Goal: Transaction & Acquisition: Download file/media

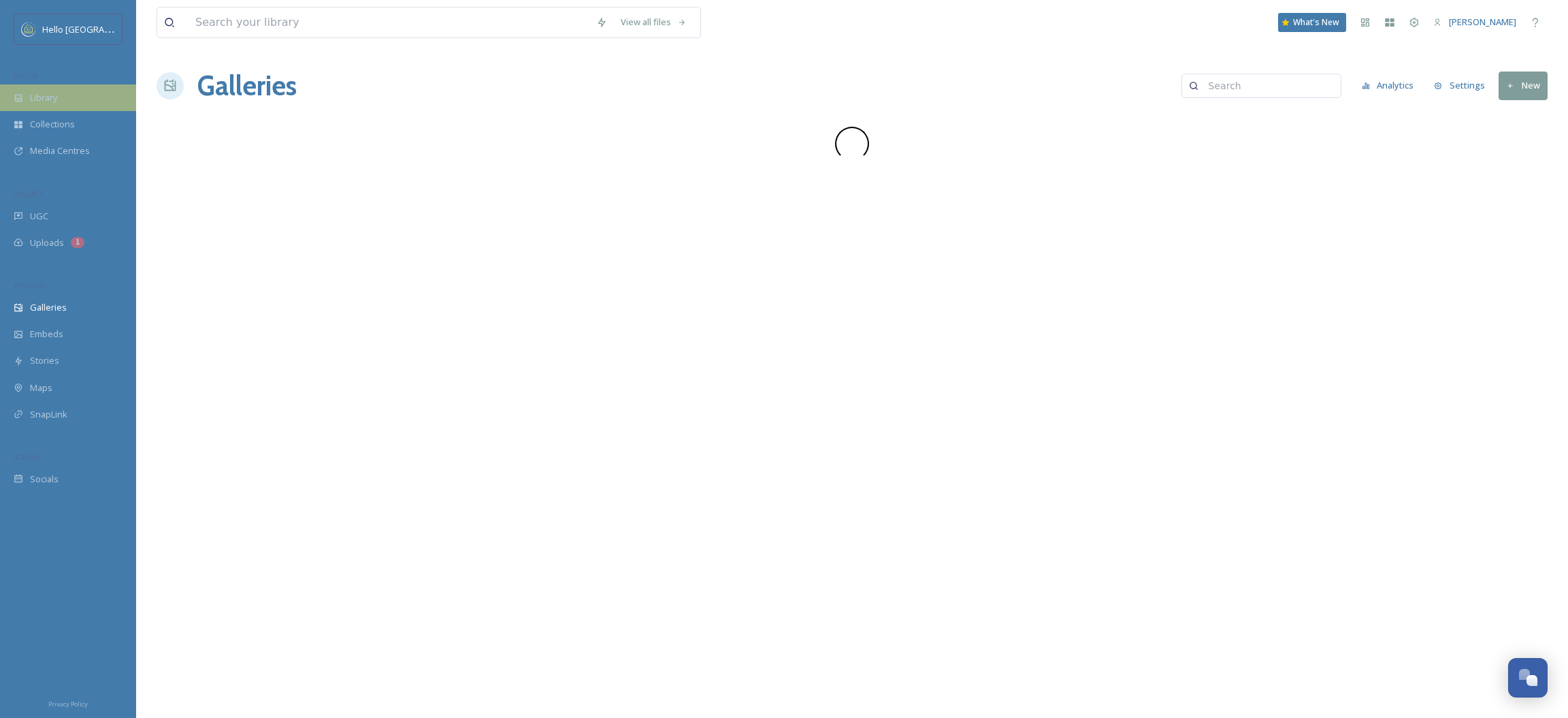
click at [84, 102] on div "Library" at bounding box center [68, 97] width 136 height 26
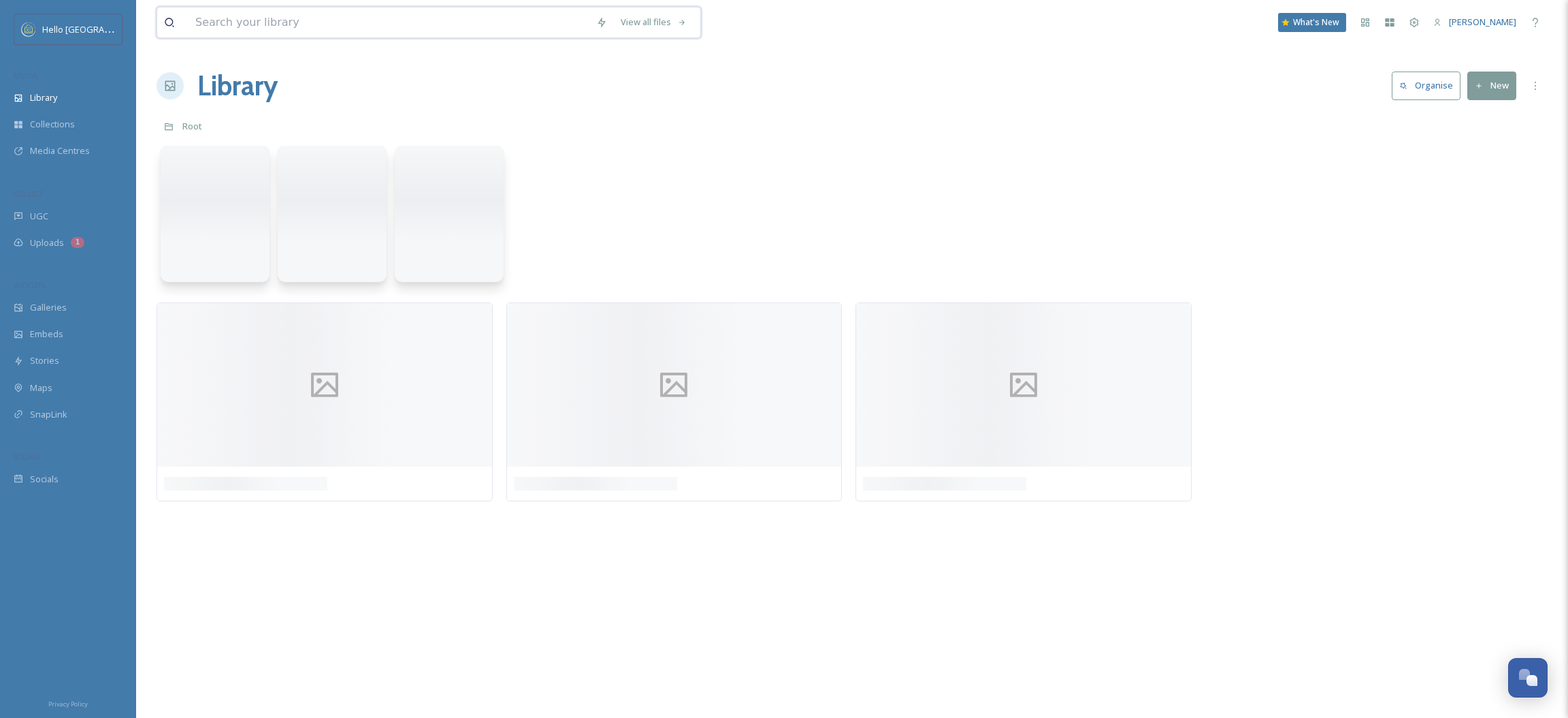
click at [292, 23] on input at bounding box center [389, 23] width 401 height 30
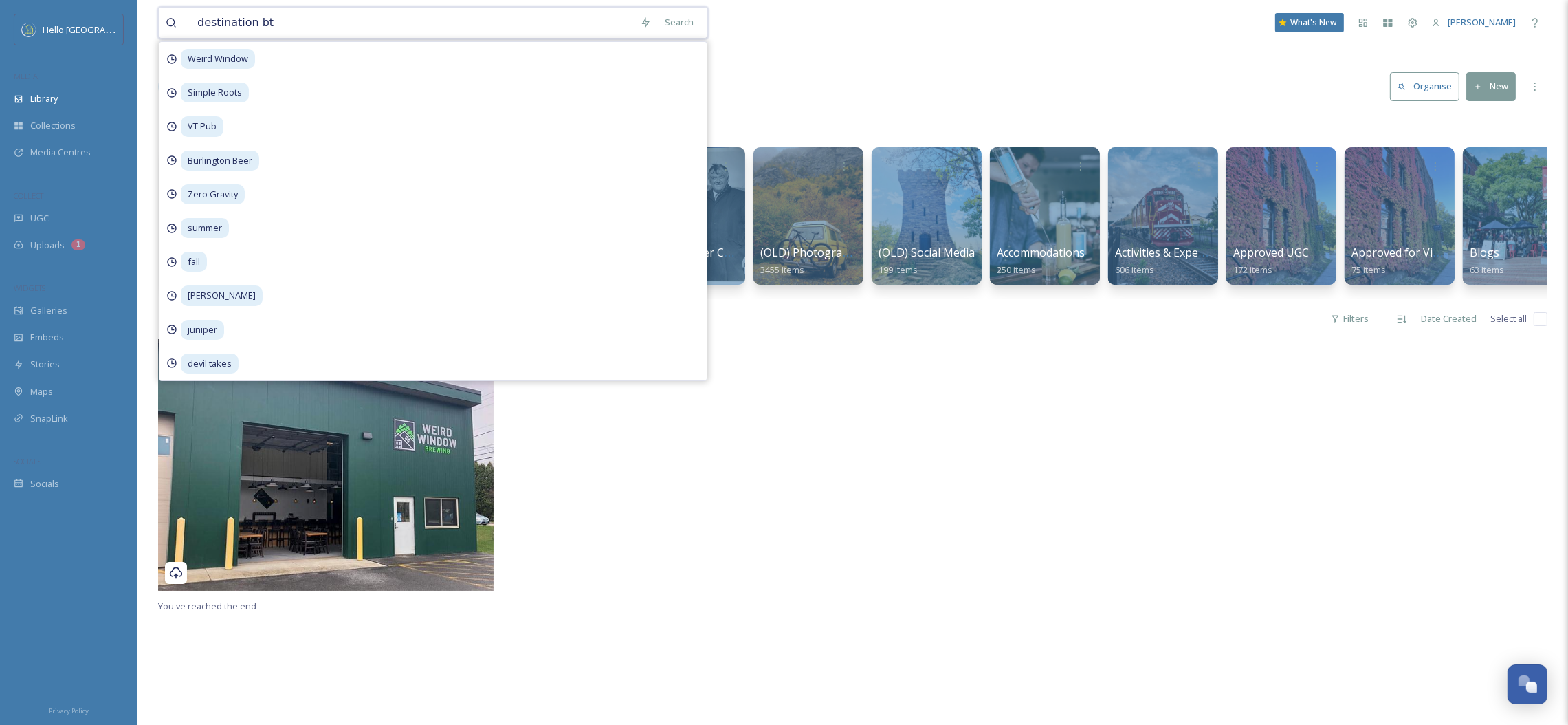
type input "destination btv"
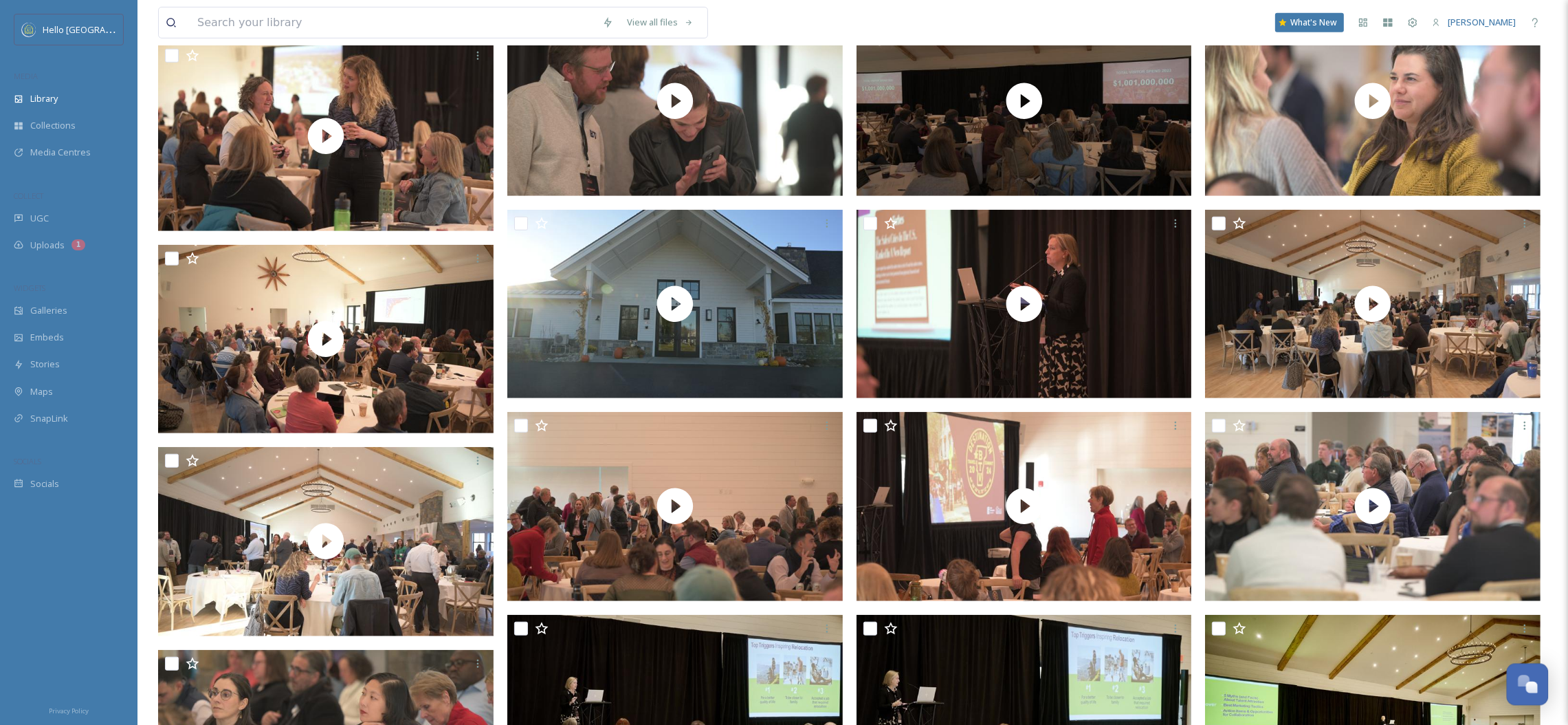
scroll to position [2140, 0]
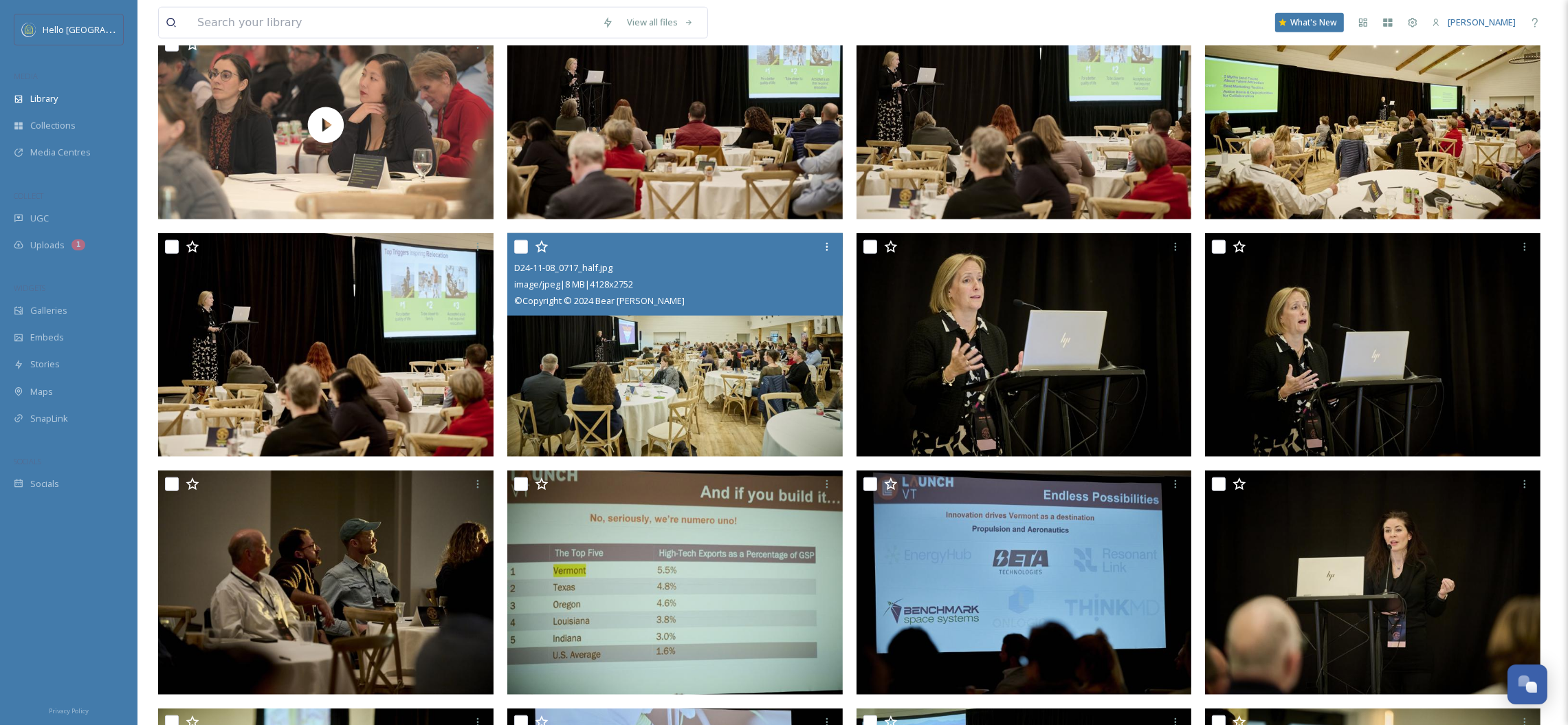
click at [596, 406] on img at bounding box center [674, 345] width 335 height 224
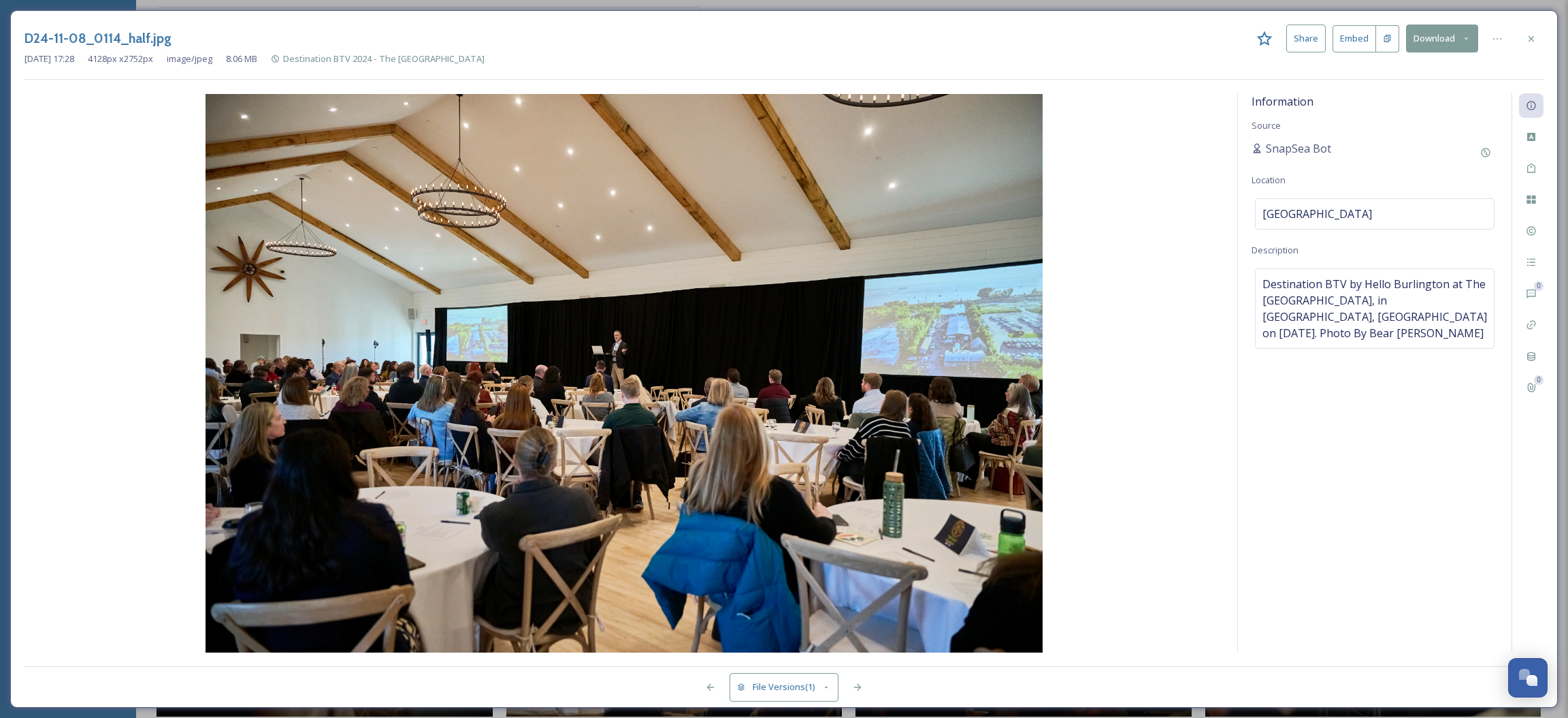
click at [1429, 43] on button "Download" at bounding box center [1442, 39] width 72 height 28
click at [1406, 126] on span "Download Medium (1080 x 720)" at bounding box center [1404, 124] width 126 height 13
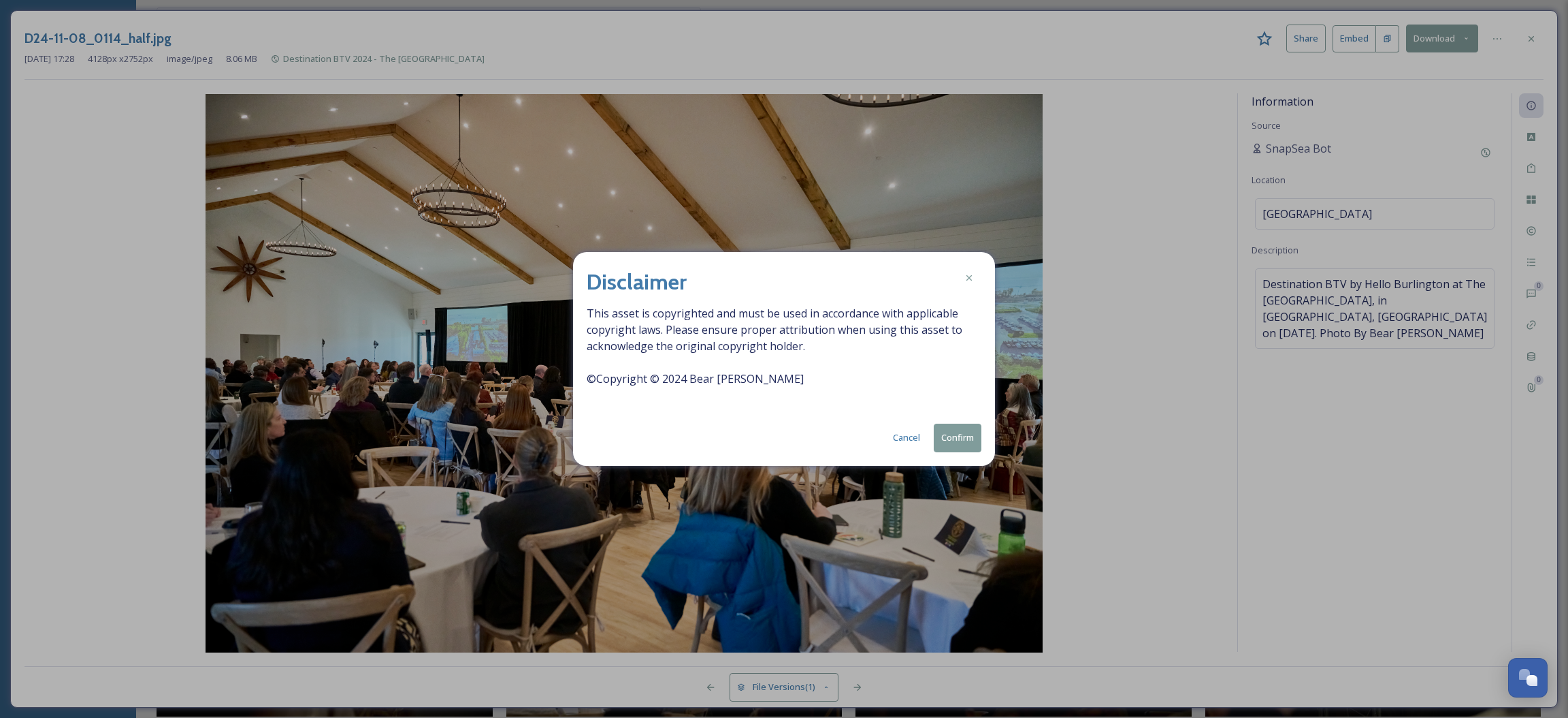
click at [975, 434] on button "Confirm" at bounding box center [957, 438] width 47 height 28
